Goal: Information Seeking & Learning: Learn about a topic

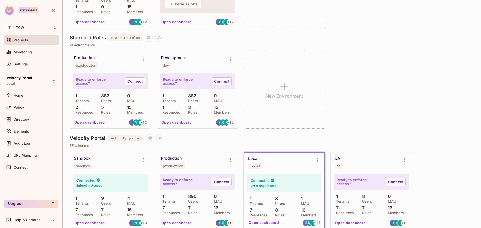
scroll to position [710, 0]
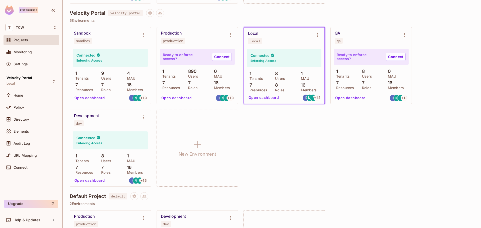
click at [259, 98] on button "Open dashboard" at bounding box center [264, 98] width 35 height 8
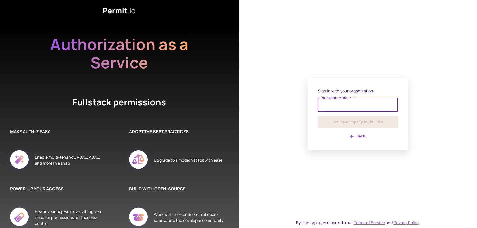
click at [342, 107] on input "Your company email   *" at bounding box center [358, 105] width 80 height 14
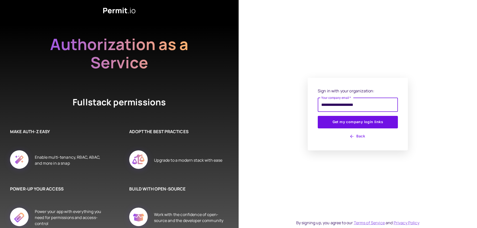
type input "**********"
click at [318, 116] on button "Get my company login links" at bounding box center [358, 122] width 80 height 13
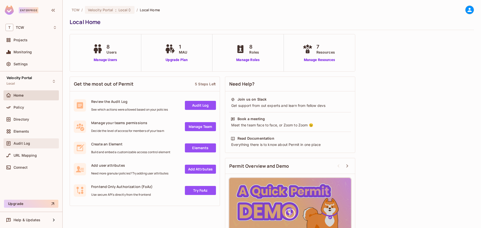
click at [26, 145] on span "Audit Log" at bounding box center [22, 144] width 17 height 4
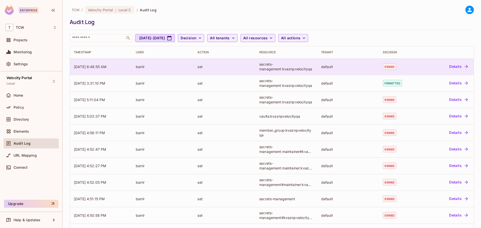
click at [450, 66] on button "Details" at bounding box center [458, 67] width 23 height 8
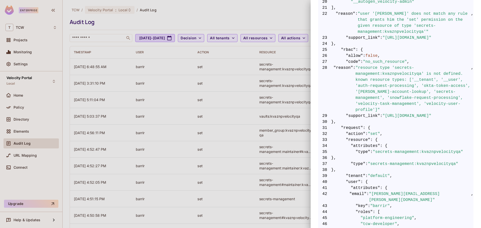
scroll to position [302, 0]
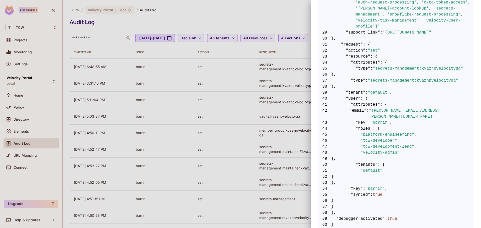
click at [242, 19] on div at bounding box center [240, 114] width 481 height 228
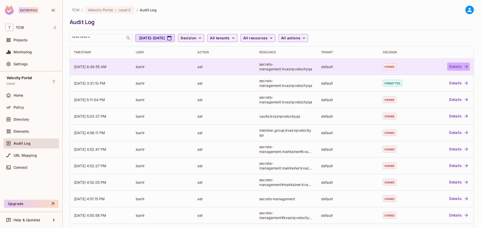
click at [454, 64] on button "Details" at bounding box center [458, 67] width 23 height 8
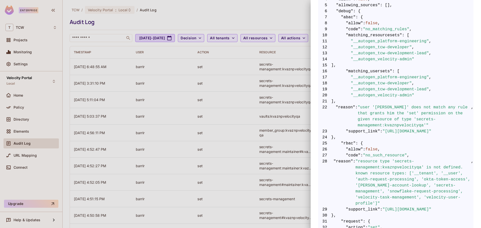
scroll to position [209, 0]
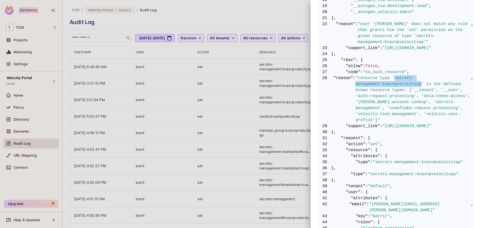
drag, startPoint x: 390, startPoint y: 78, endPoint x: 413, endPoint y: 84, distance: 24.3
click at [413, 84] on span ""resource type 'secrets-management:kvaznpvelocityqa' is not defined. known reso…" at bounding box center [413, 99] width 115 height 48
click at [295, 18] on div at bounding box center [240, 114] width 481 height 228
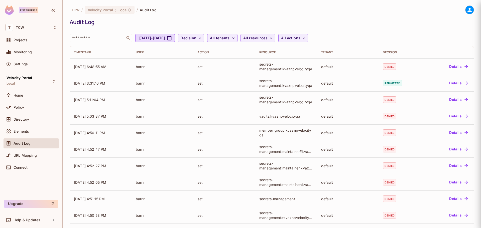
scroll to position [0, 0]
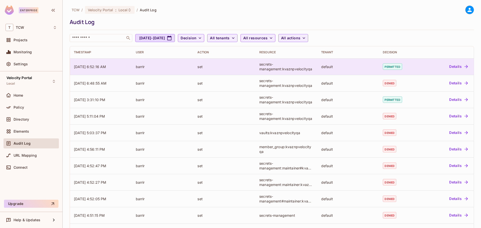
click at [450, 66] on button "Details" at bounding box center [458, 67] width 23 height 8
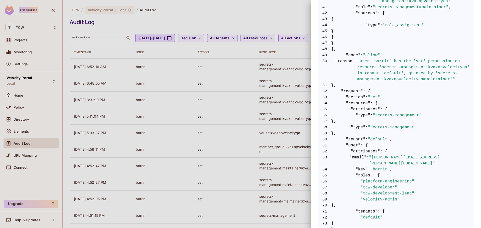
scroll to position [418, 0]
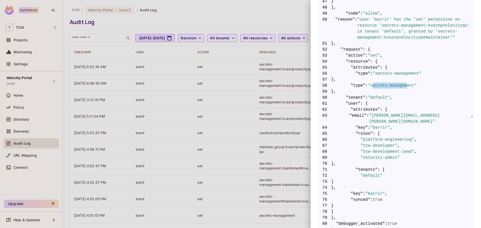
drag, startPoint x: 371, startPoint y: 80, endPoint x: 403, endPoint y: 78, distance: 31.9
click at [403, 83] on span ""secrets-management"" at bounding box center [392, 86] width 49 height 6
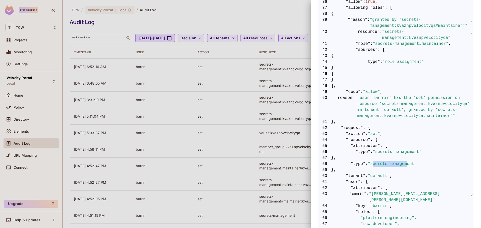
scroll to position [381, 0]
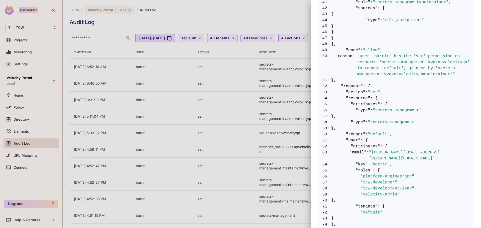
drag, startPoint x: 376, startPoint y: 122, endPoint x: 372, endPoint y: 119, distance: 4.7
click at [374, 126] on span "59 }," at bounding box center [395, 129] width 155 height 6
drag, startPoint x: 369, startPoint y: 116, endPoint x: 384, endPoint y: 115, distance: 15.3
click at [384, 120] on span ""secrets-management"" at bounding box center [392, 123] width 49 height 6
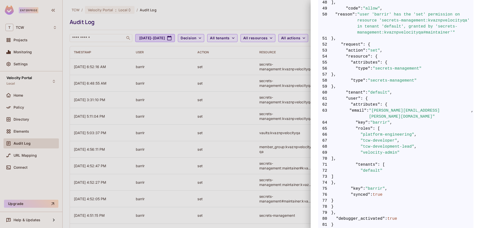
click at [21, 120] on div at bounding box center [240, 114] width 481 height 228
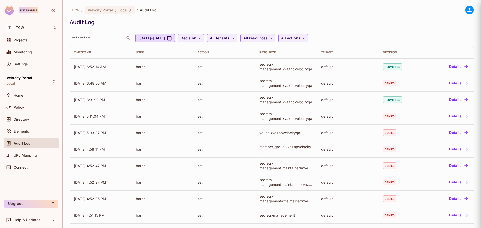
scroll to position [0, 0]
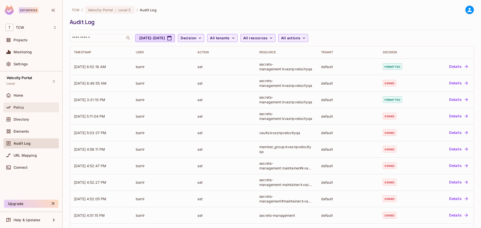
click at [21, 108] on span "Policy" at bounding box center [19, 107] width 11 height 4
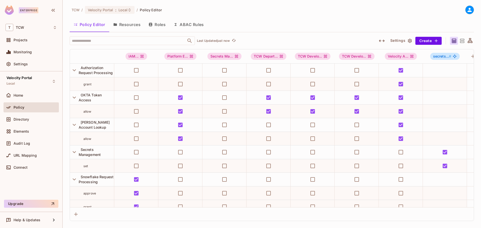
click at [128, 25] on button "Resources" at bounding box center [126, 24] width 35 height 13
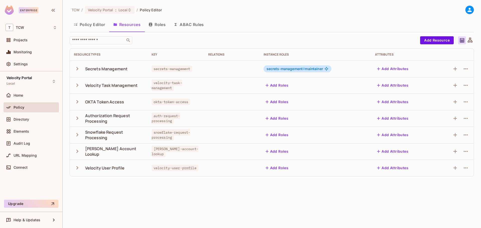
click at [152, 22] on button "Roles" at bounding box center [157, 24] width 25 height 13
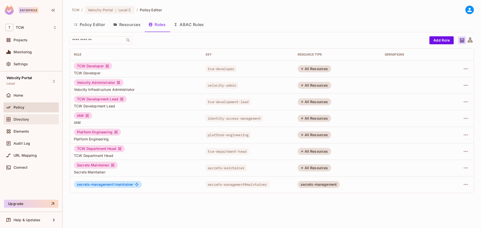
click at [28, 119] on span "Directory" at bounding box center [22, 120] width 16 height 4
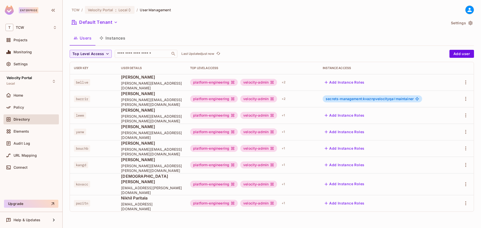
click at [387, 100] on span "secrets-management:kvaznpvelocityqa #" at bounding box center [361, 99] width 70 height 4
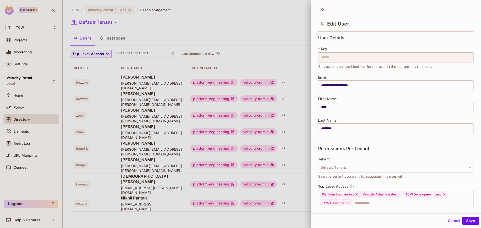
drag, startPoint x: 256, startPoint y: 50, endPoint x: 259, endPoint y: 50, distance: 3.1
click at [258, 50] on div at bounding box center [240, 114] width 481 height 228
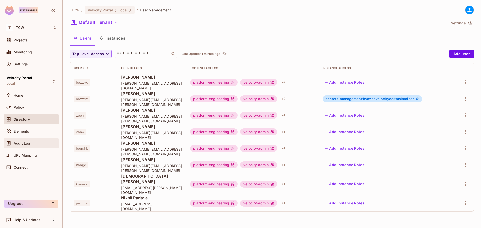
click at [16, 144] on span "Audit Log" at bounding box center [22, 144] width 17 height 4
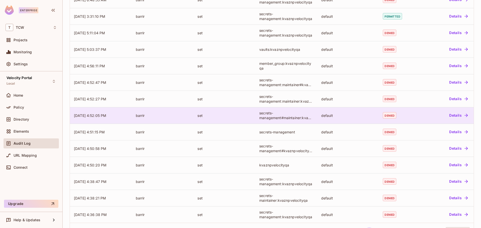
scroll to position [102, 0]
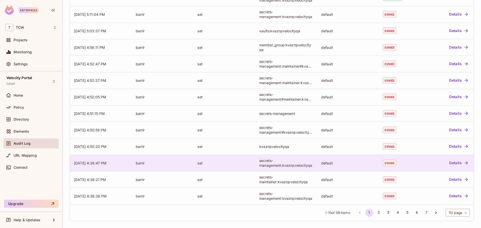
click at [452, 163] on button "Details" at bounding box center [458, 163] width 23 height 8
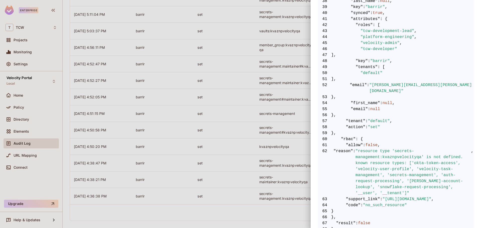
scroll to position [338, 0]
